Goal: Information Seeking & Learning: Find specific fact

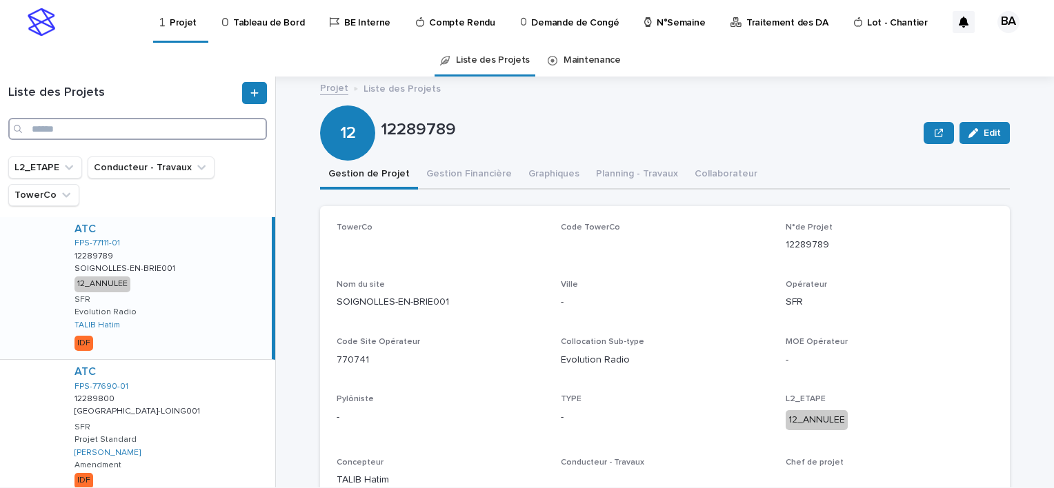
click at [130, 128] on input "Search" at bounding box center [137, 129] width 259 height 22
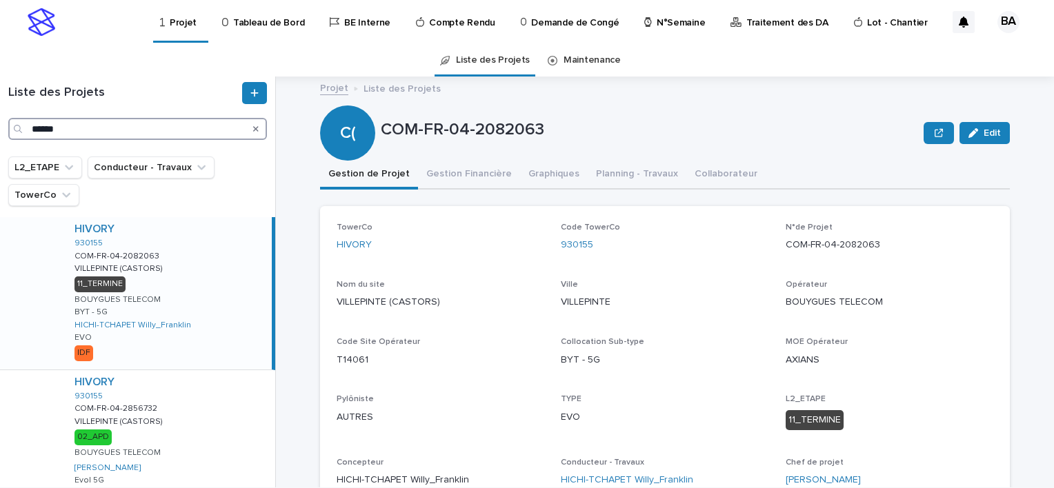
scroll to position [69, 0]
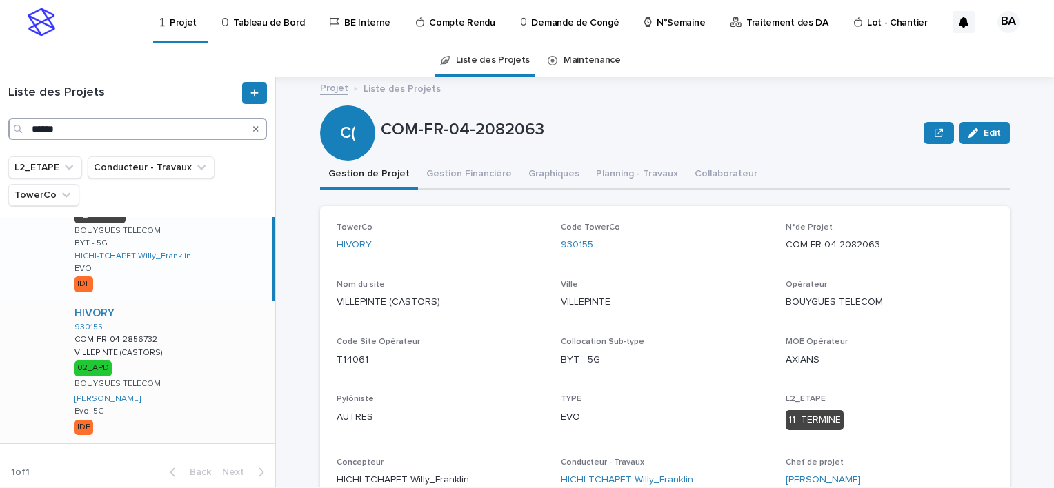
type input "******"
click at [188, 374] on div "HIVORY 930155 COM-FR-04-2856732 COM-FR-04-2856732 VILLEPINTE (CASTORS) VILLEPIN…" at bounding box center [169, 373] width 212 height 142
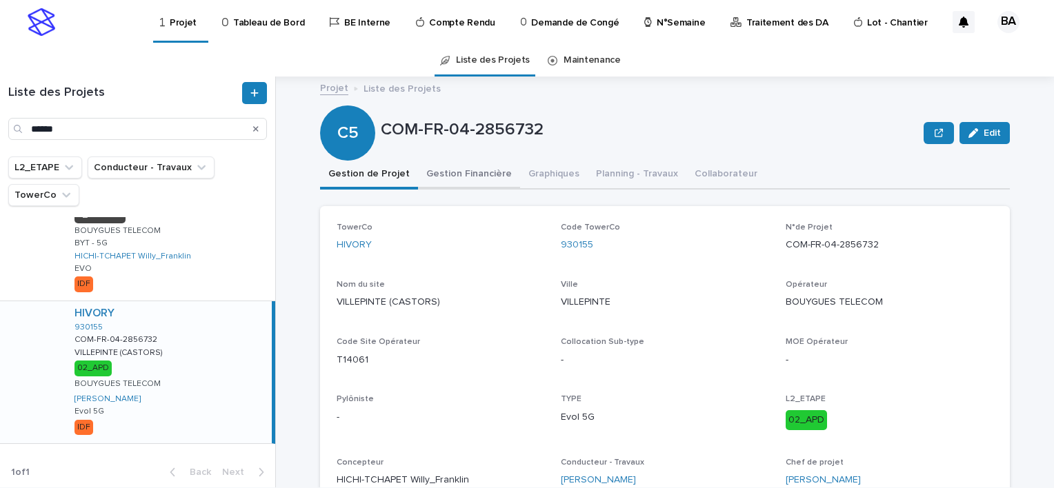
click at [476, 174] on button "Gestion Financière" at bounding box center [469, 175] width 102 height 29
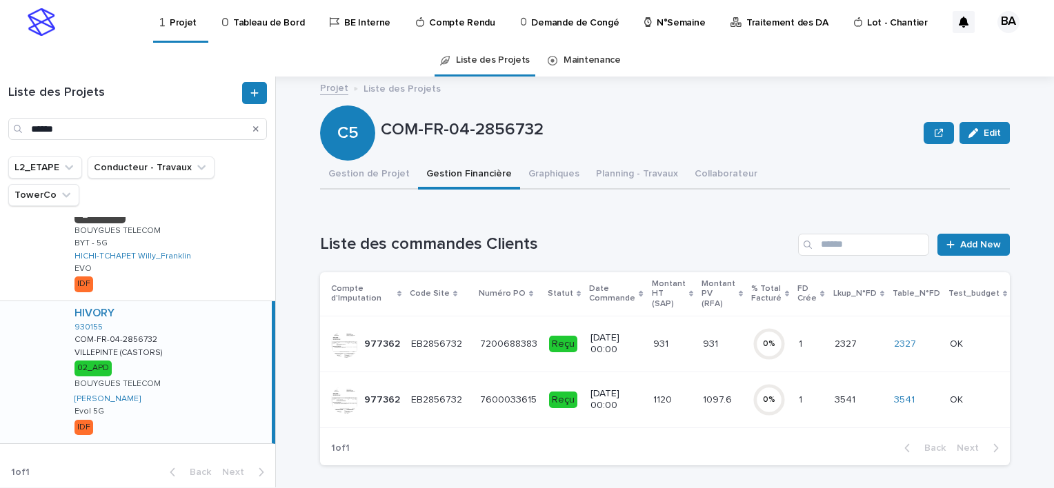
scroll to position [69, 0]
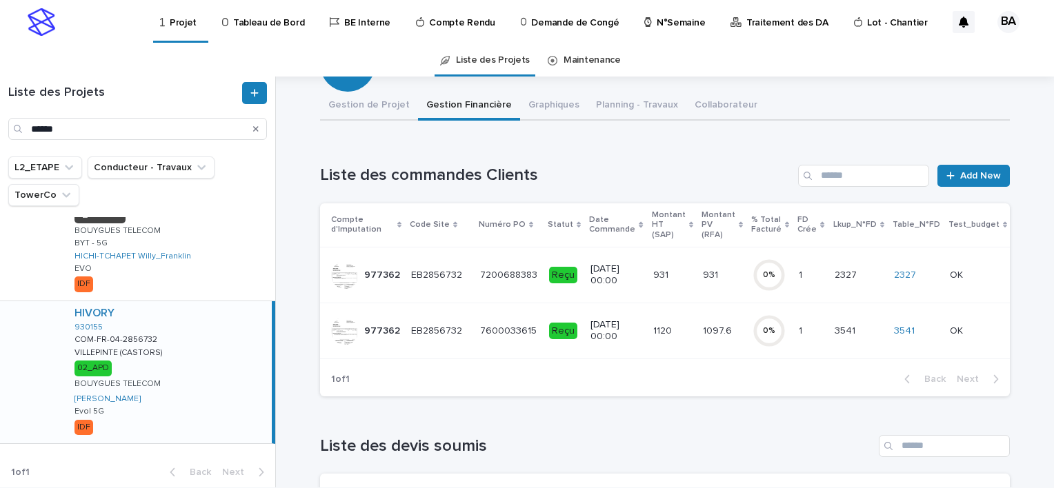
click at [464, 337] on td "EB2856732 EB2856732" at bounding box center [440, 331] width 69 height 56
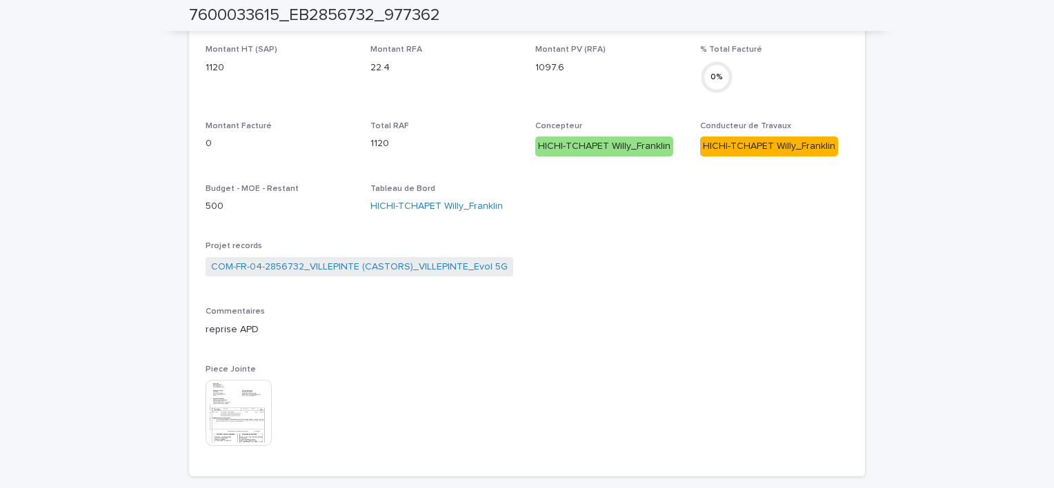
scroll to position [425, 0]
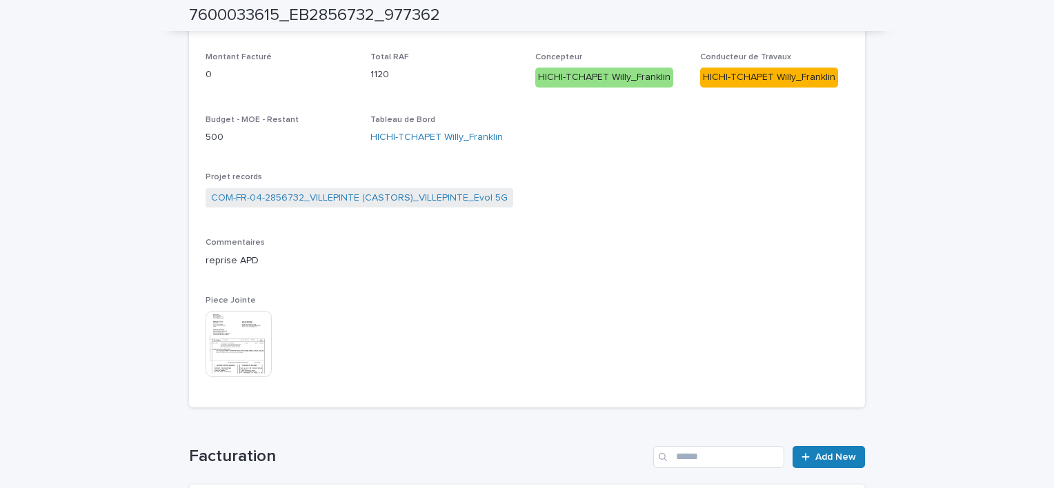
click at [249, 352] on img at bounding box center [239, 344] width 66 height 66
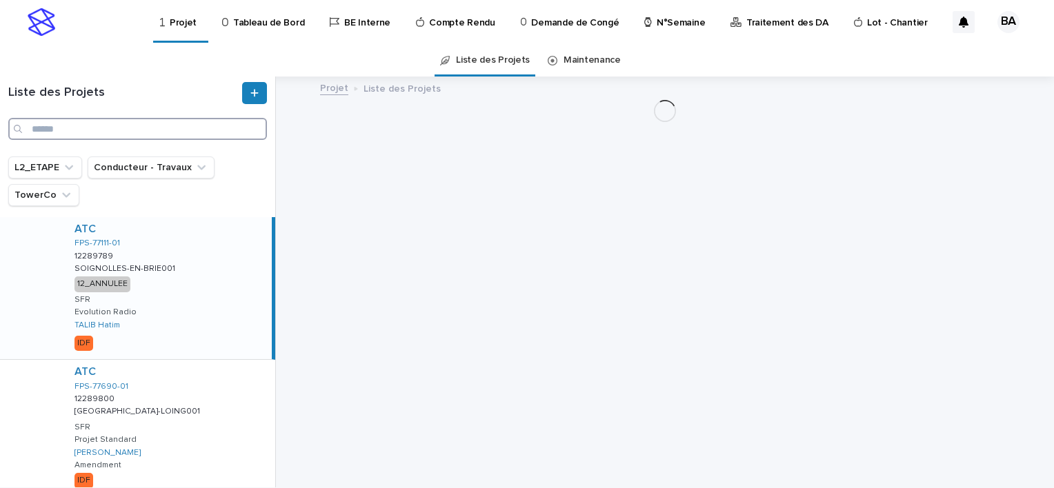
click at [115, 130] on input "Search" at bounding box center [137, 129] width 259 height 22
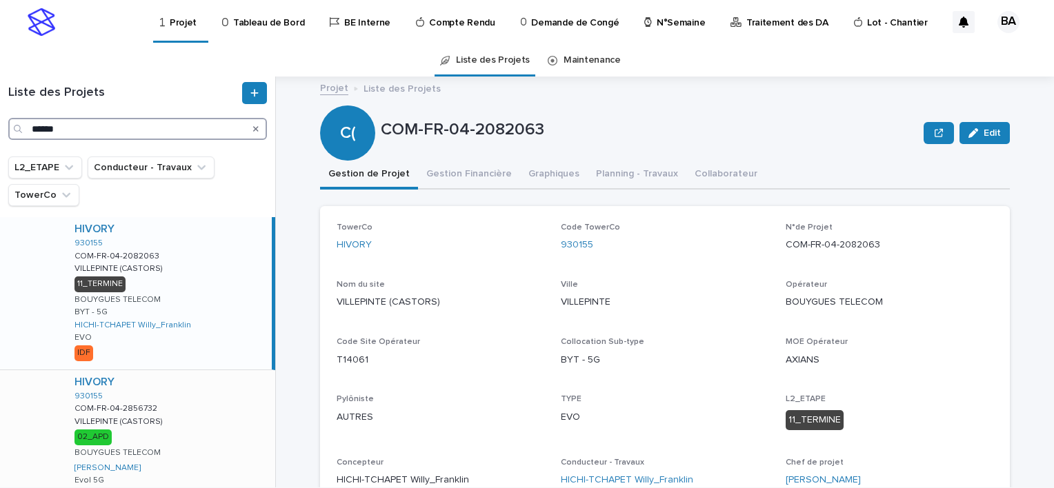
type input "******"
click at [190, 400] on div "HIVORY 930155 COM-FR-04-2856732 COM-FR-04-2856732 VILLEPINTE (CASTORS) VILLEPIN…" at bounding box center [169, 441] width 212 height 142
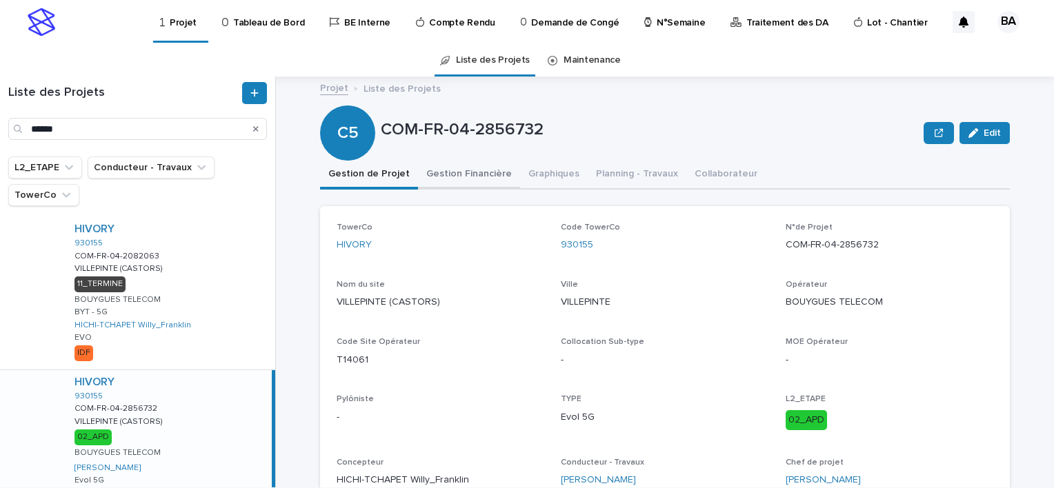
click at [458, 170] on button "Gestion Financière" at bounding box center [469, 175] width 102 height 29
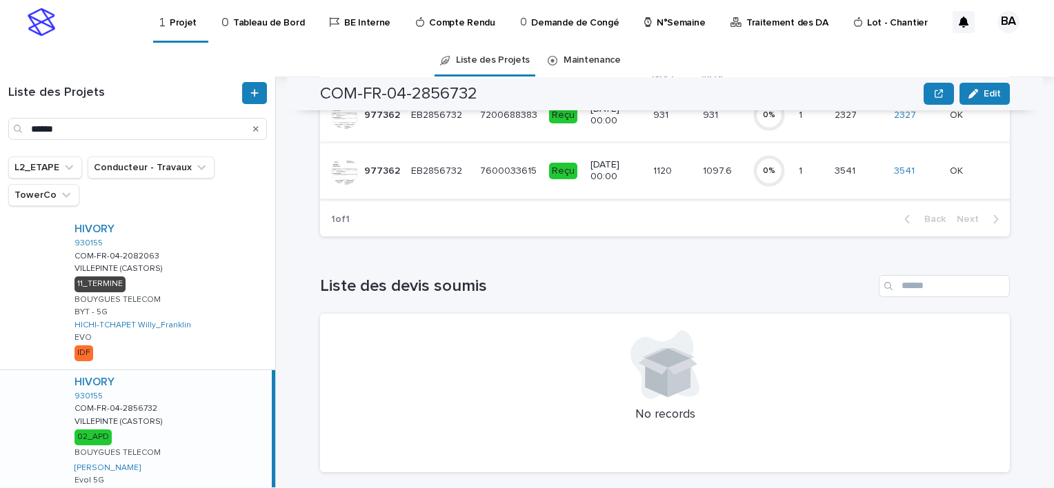
scroll to position [160, 0]
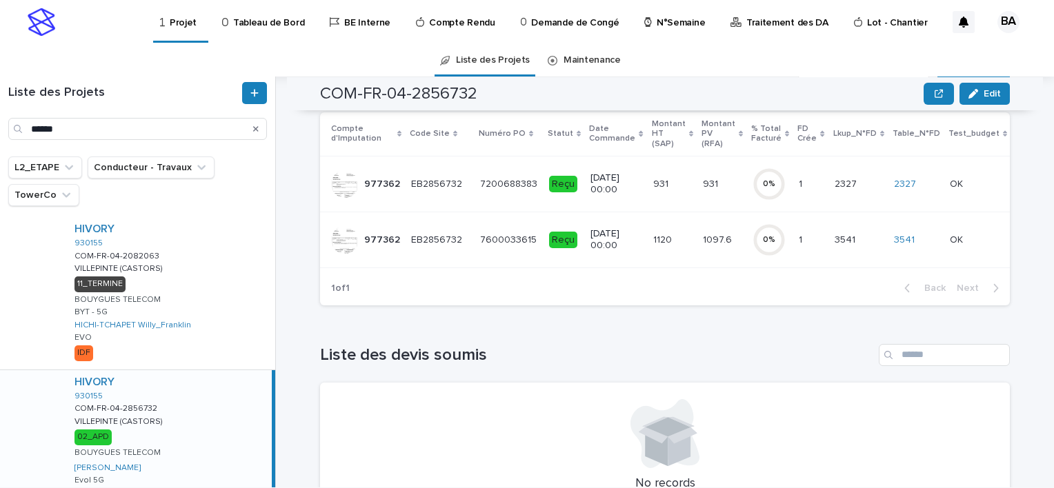
click at [480, 250] on div "7600033615 7600033615" at bounding box center [509, 240] width 58 height 23
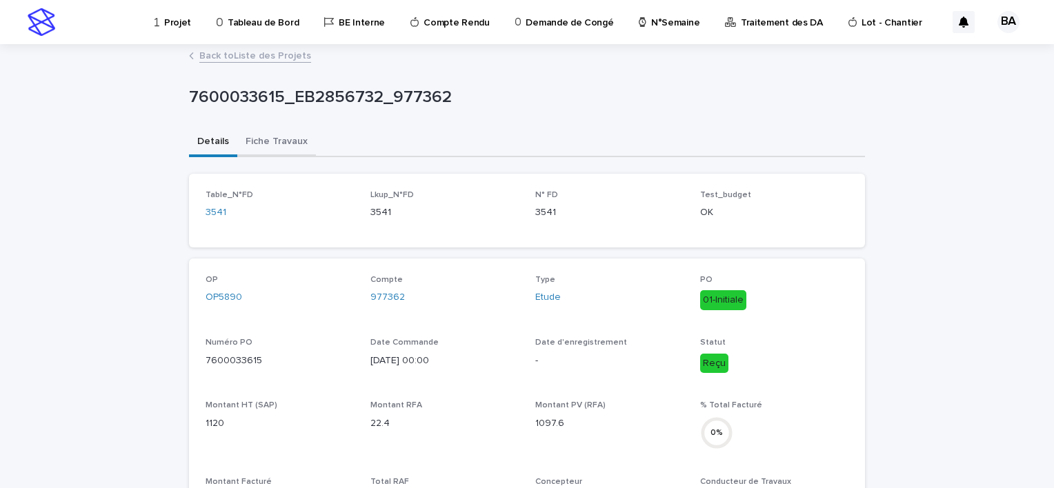
click at [264, 139] on button "Fiche Travaux" at bounding box center [276, 142] width 79 height 29
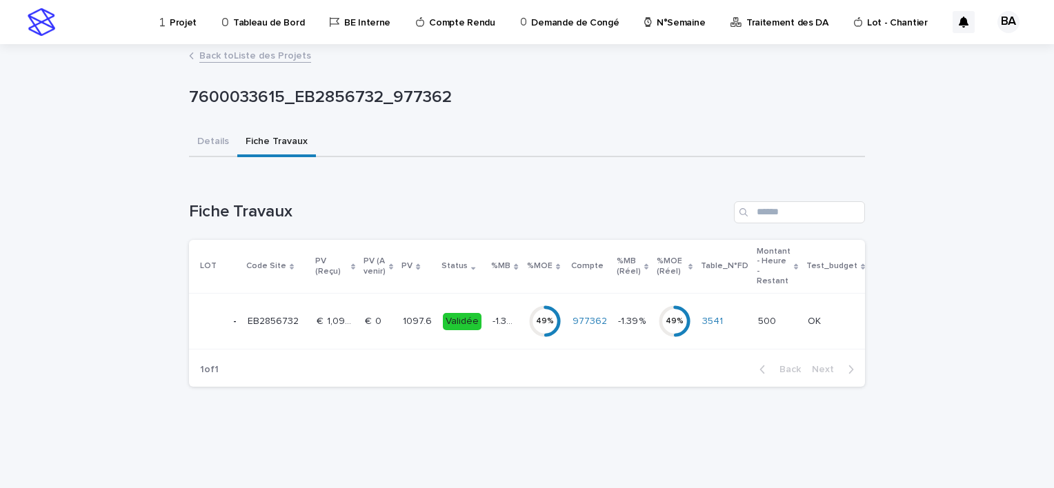
click at [397, 324] on td "1097.6 1097.6" at bounding box center [417, 322] width 40 height 56
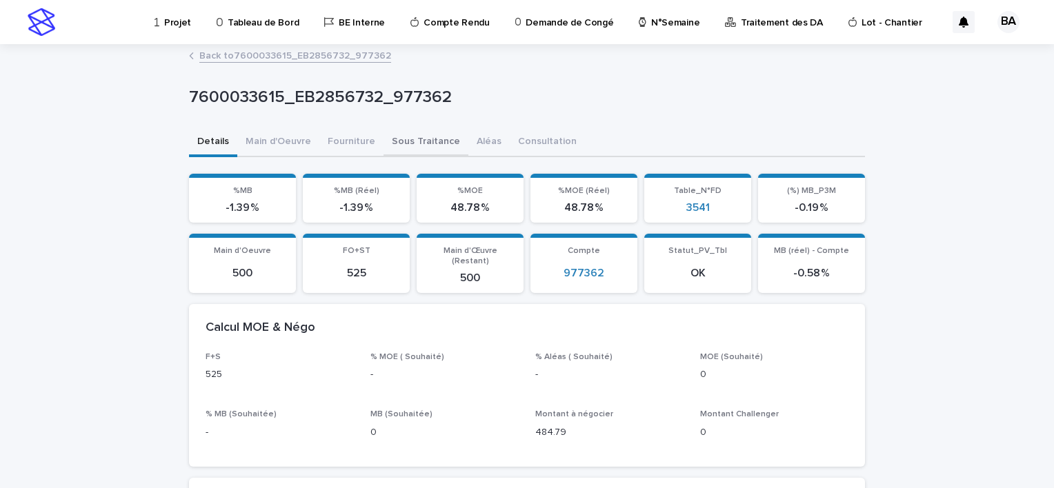
click at [417, 138] on button "Sous Traitance" at bounding box center [426, 142] width 85 height 29
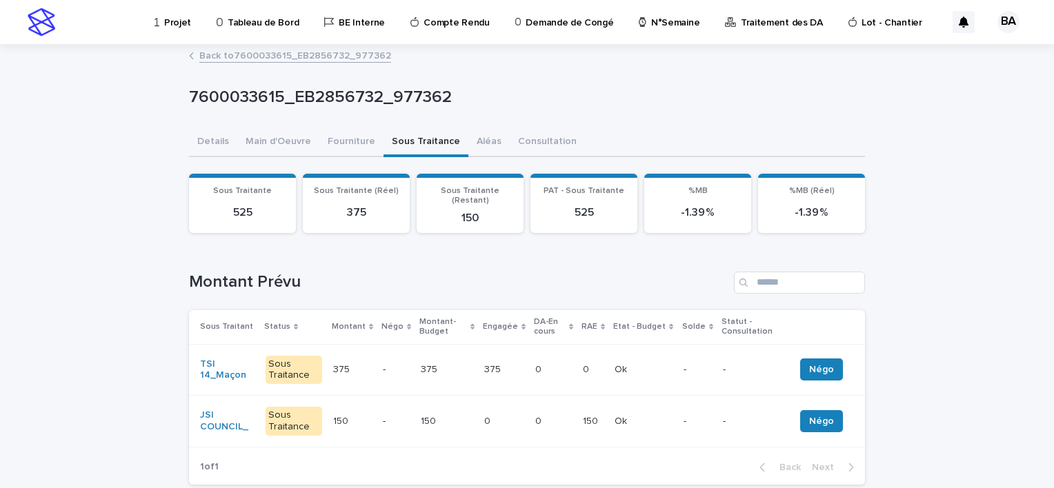
click at [451, 364] on p at bounding box center [447, 370] width 52 height 12
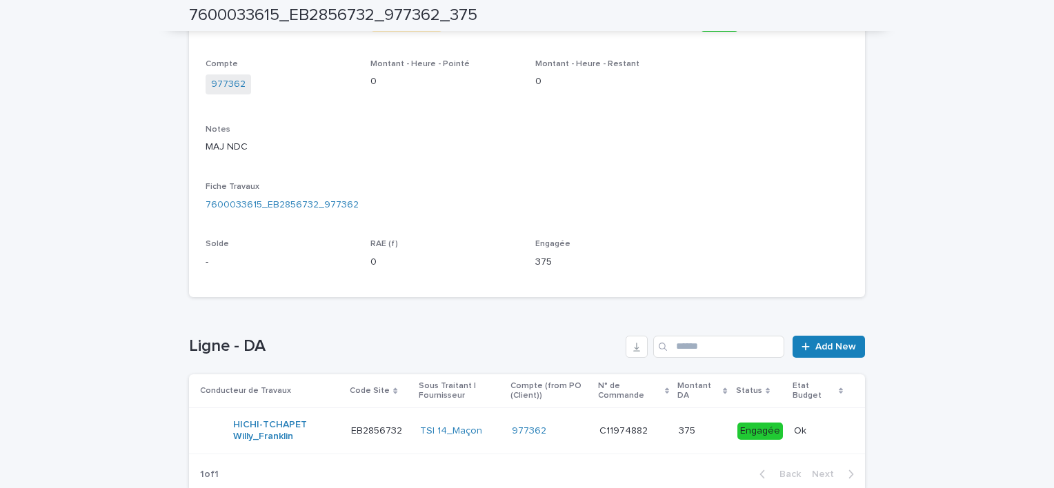
scroll to position [345, 0]
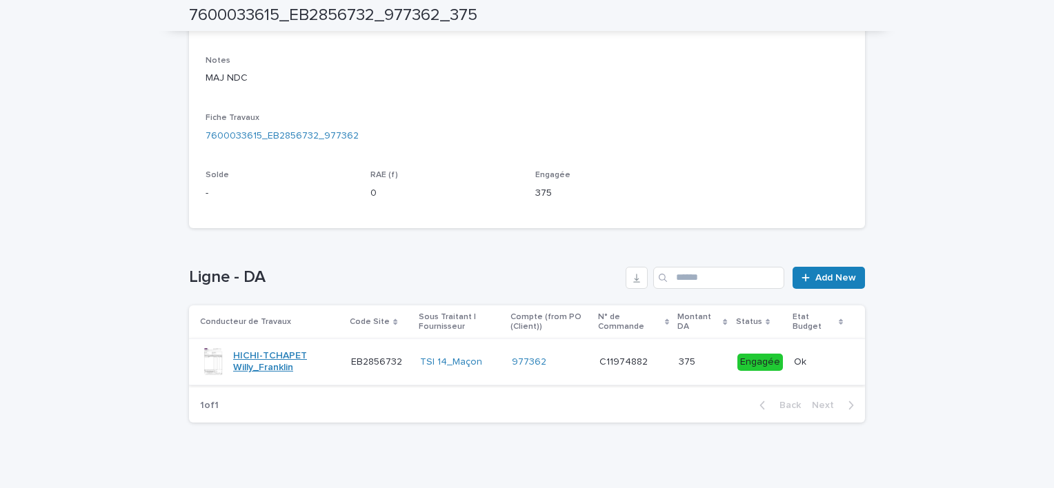
click at [325, 365] on link "HICHI-TCHAPET Willy_Franklin" at bounding box center [286, 361] width 107 height 23
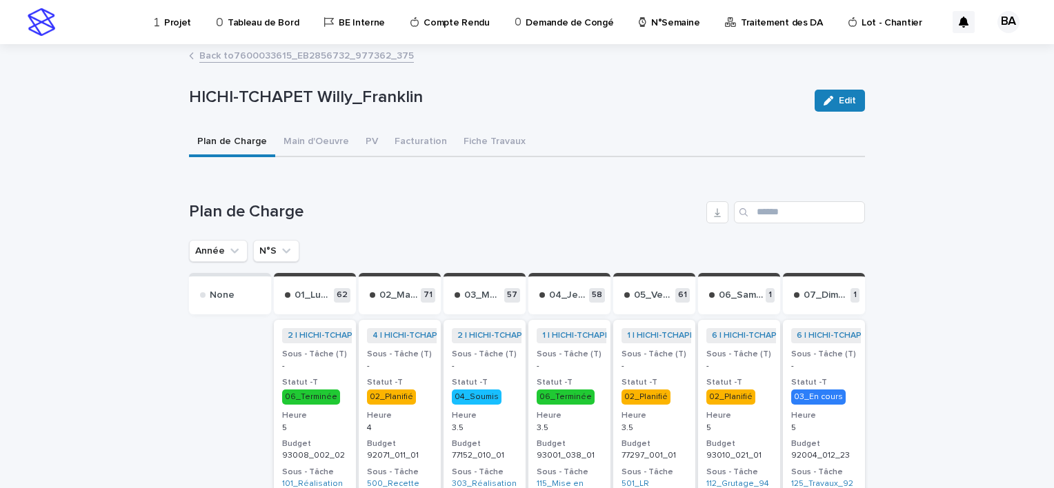
click at [240, 55] on link "Back to 7600033615_EB2856732_977362_375" at bounding box center [306, 55] width 215 height 16
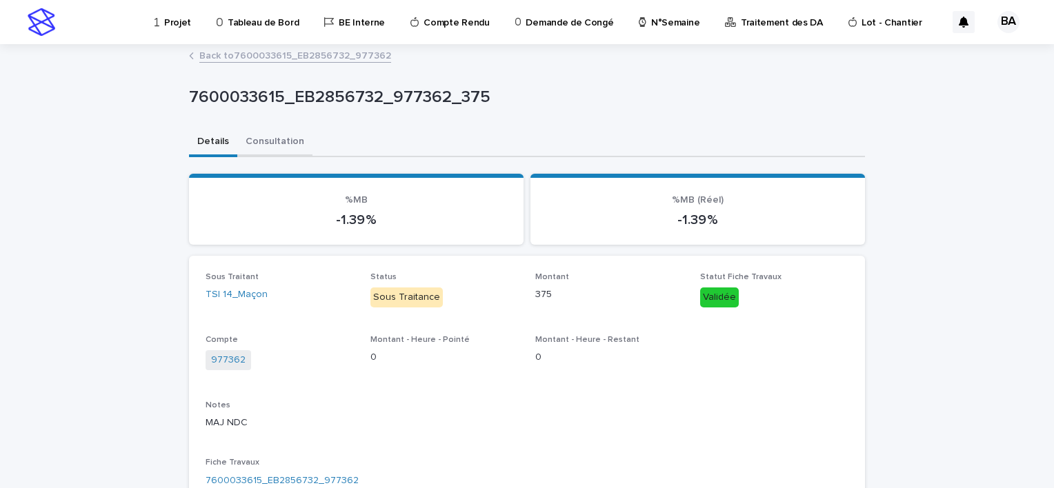
click at [266, 136] on button "Consultation" at bounding box center [274, 142] width 75 height 29
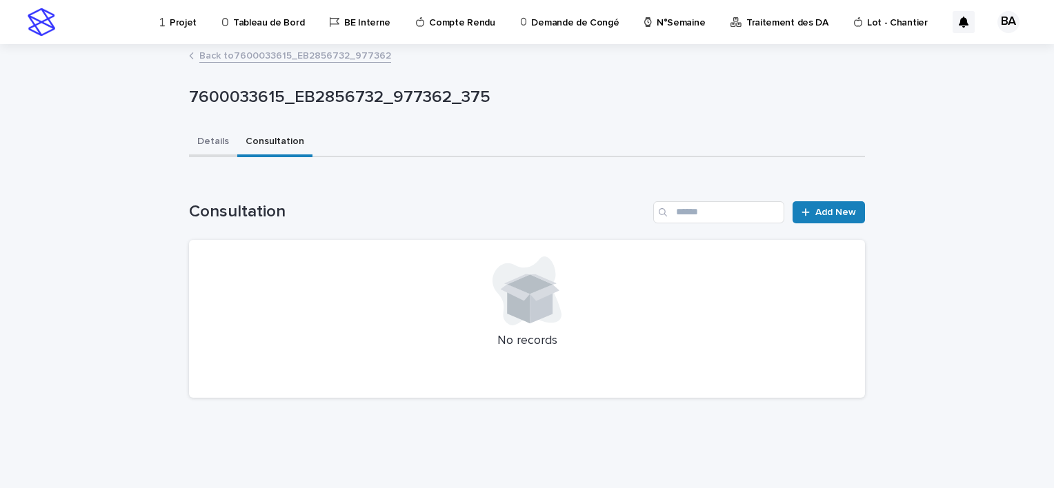
click at [214, 139] on button "Details" at bounding box center [213, 142] width 48 height 29
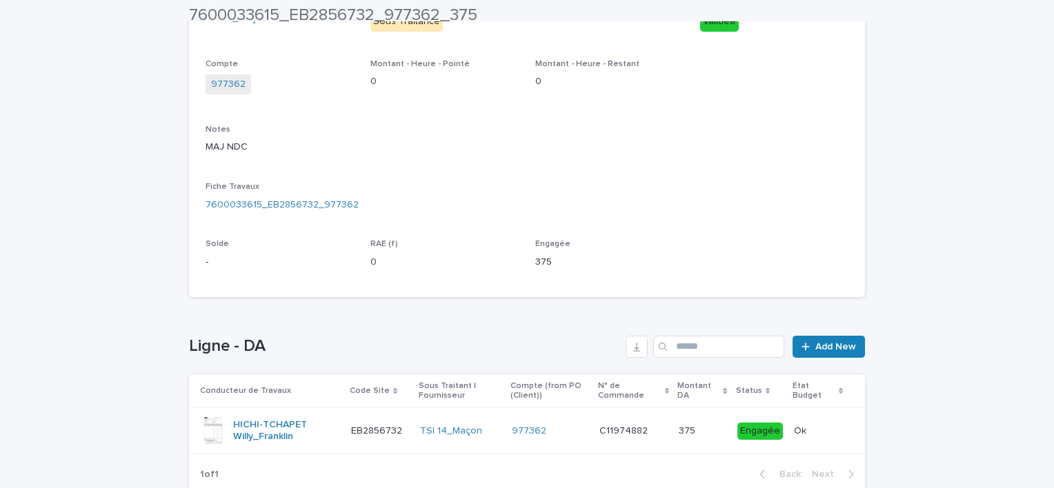
scroll to position [345, 0]
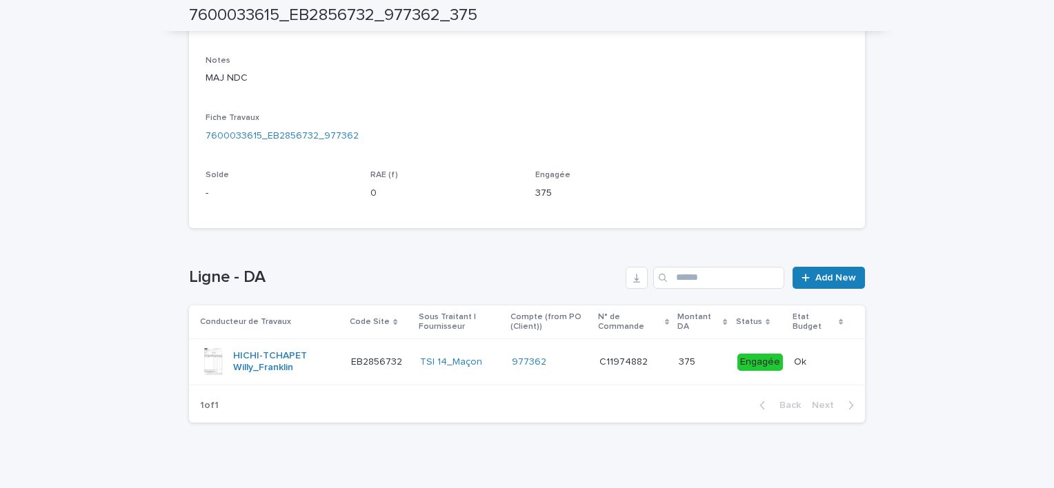
click at [618, 359] on p "C11974882" at bounding box center [625, 361] width 51 height 14
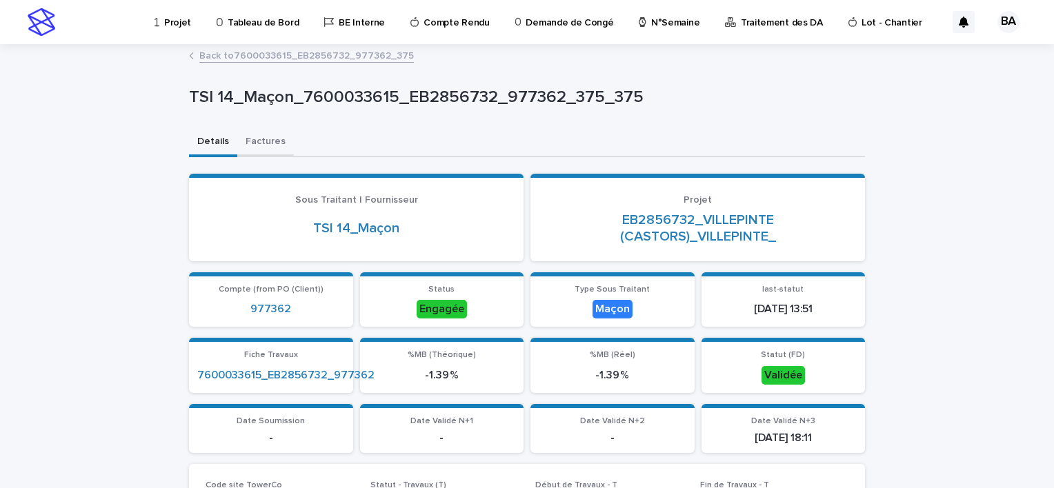
click at [264, 144] on button "Factures" at bounding box center [265, 142] width 57 height 29
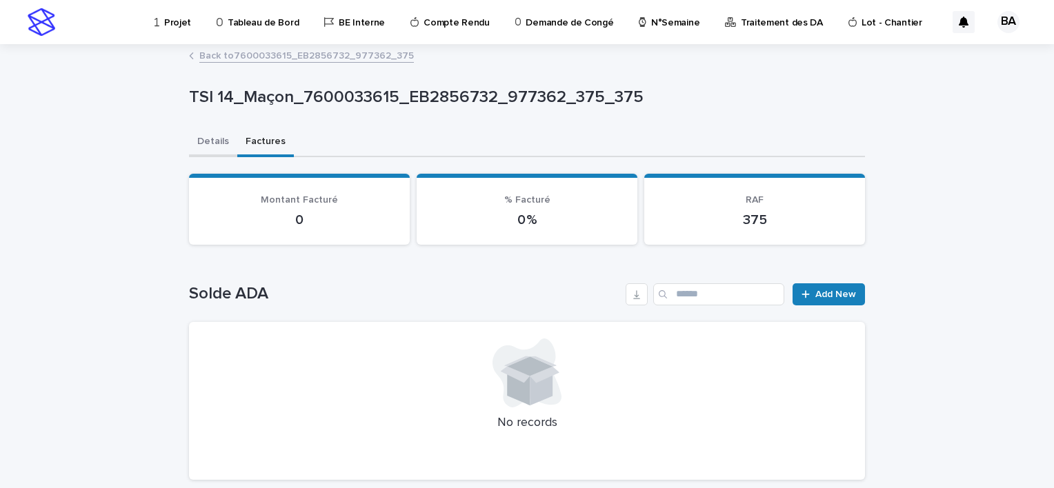
click at [210, 140] on button "Details" at bounding box center [213, 142] width 48 height 29
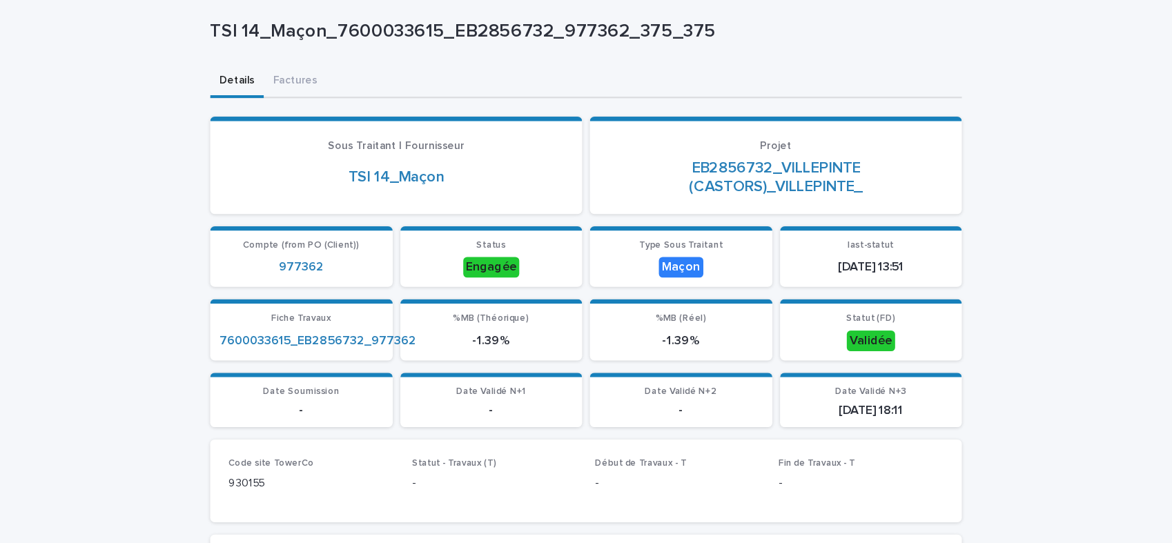
scroll to position [138, 0]
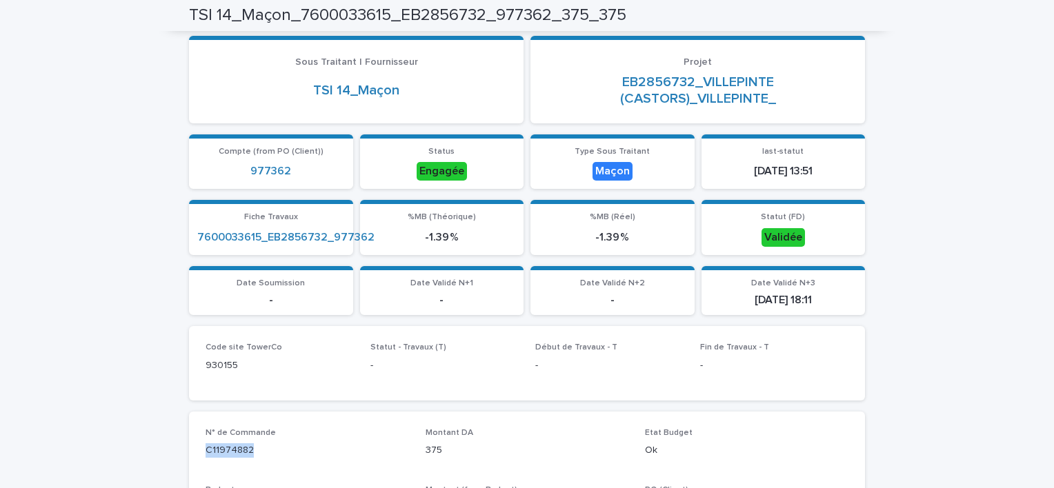
drag, startPoint x: 248, startPoint y: 447, endPoint x: 201, endPoint y: 450, distance: 47.7
click at [206, 450] on p "C11974882" at bounding box center [308, 451] width 204 height 14
copy p "C11974882"
